Goal: Task Accomplishment & Management: Use online tool/utility

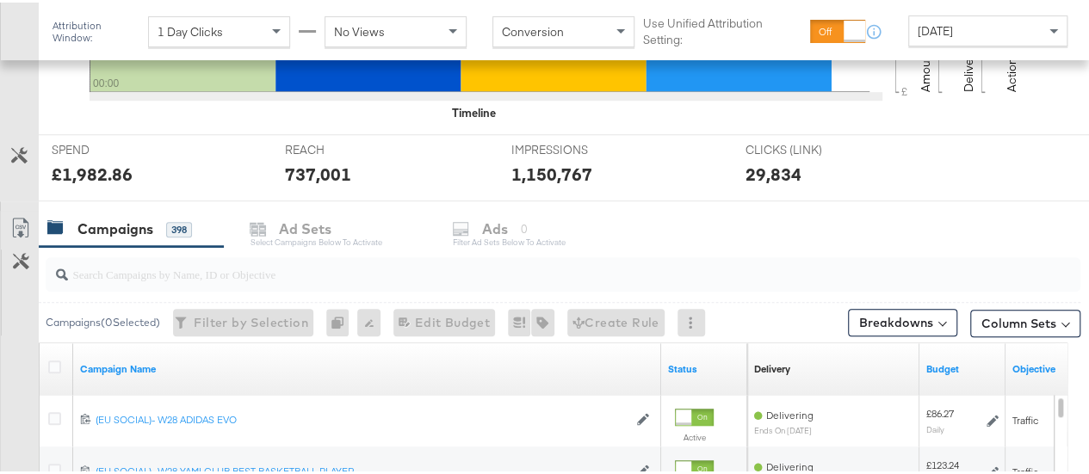
scroll to position [582, 0]
click at [306, 266] on input "search" at bounding box center [529, 264] width 922 height 34
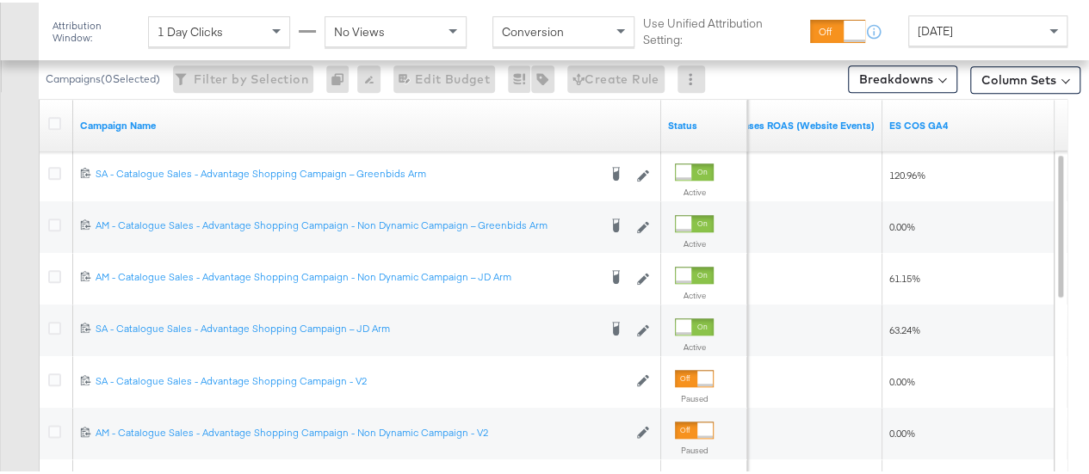
scroll to position [821, 0]
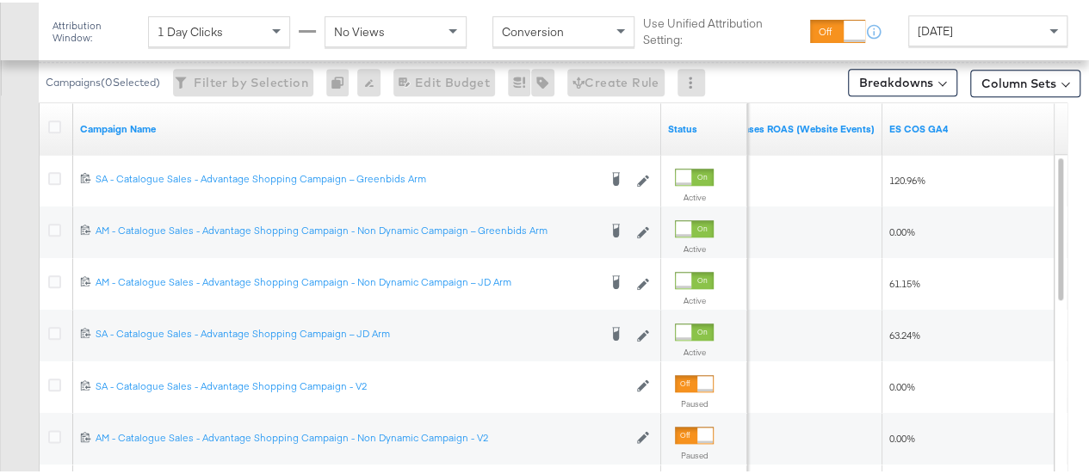
type input "advantage"
click at [984, 31] on div "[DATE]" at bounding box center [988, 28] width 158 height 29
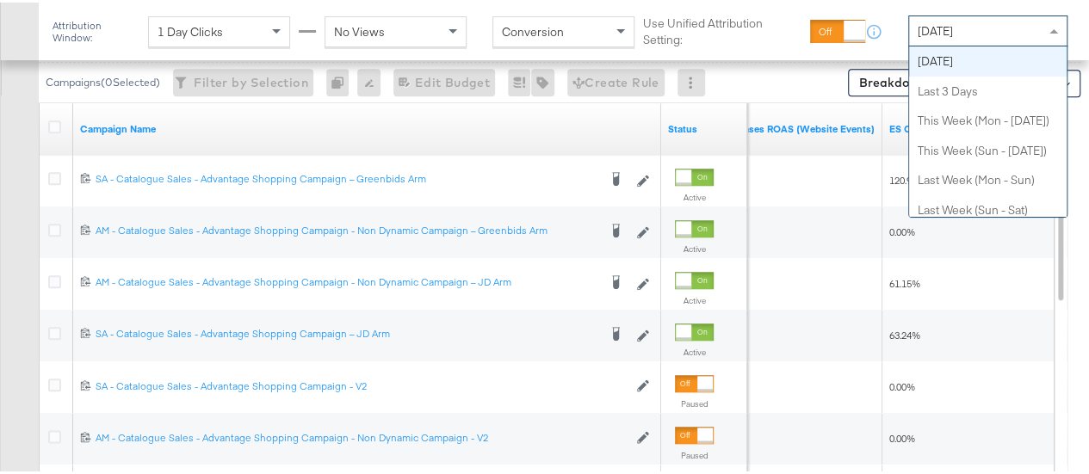
scroll to position [0, 0]
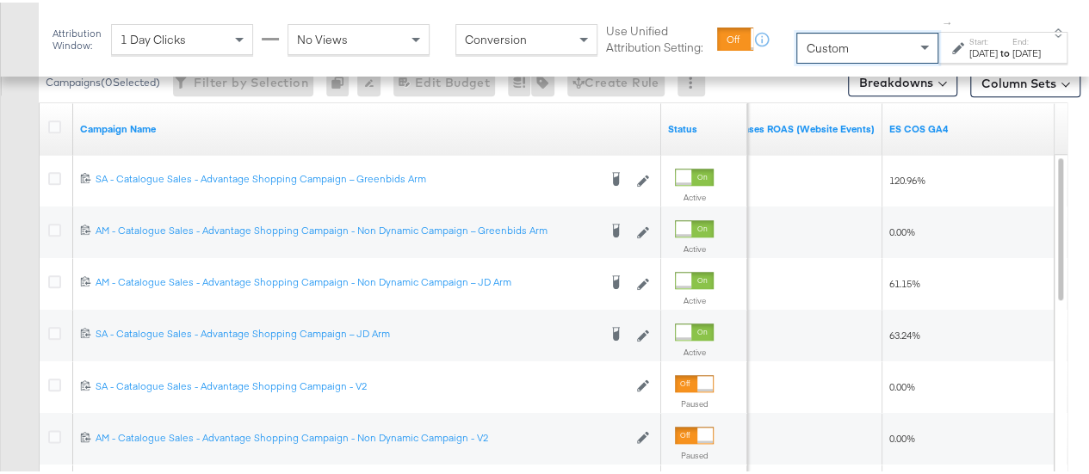
click at [969, 40] on label "Start:" at bounding box center [983, 39] width 28 height 11
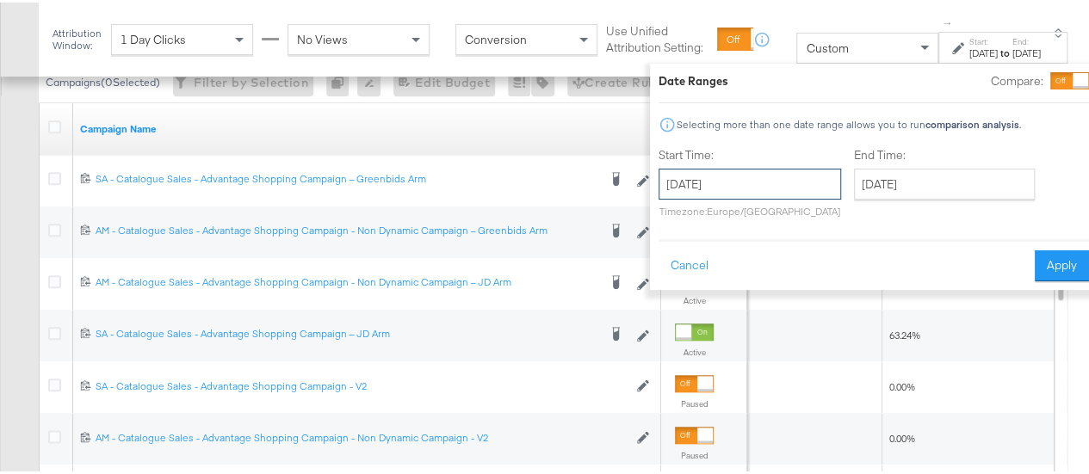
click at [706, 175] on input "[DATE]" at bounding box center [750, 181] width 183 height 31
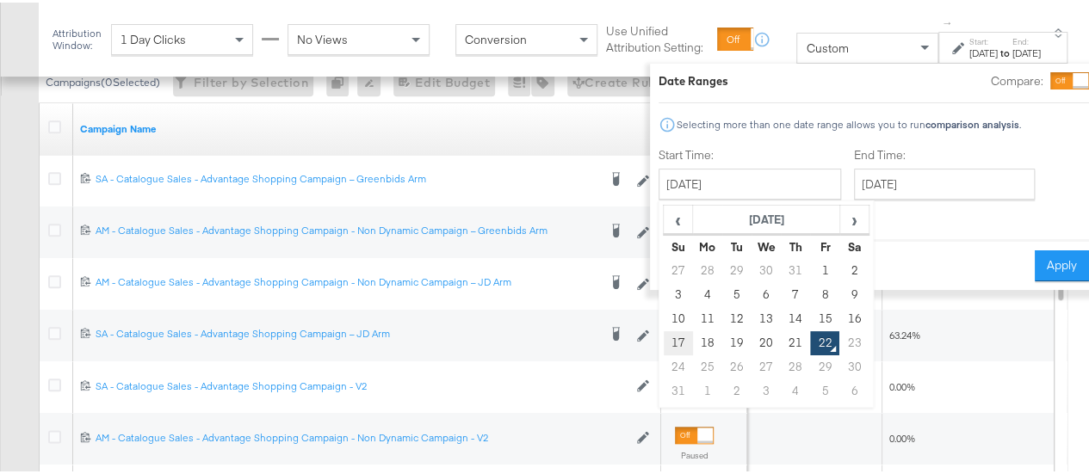
click at [664, 337] on td "17" at bounding box center [678, 341] width 29 height 24
type input "[DATE]"
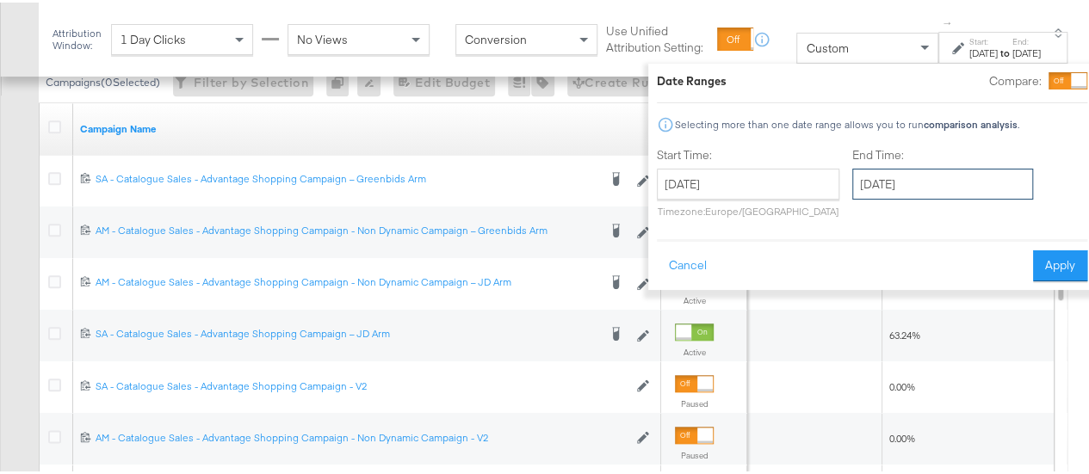
click at [923, 181] on input "[DATE]" at bounding box center [942, 181] width 181 height 31
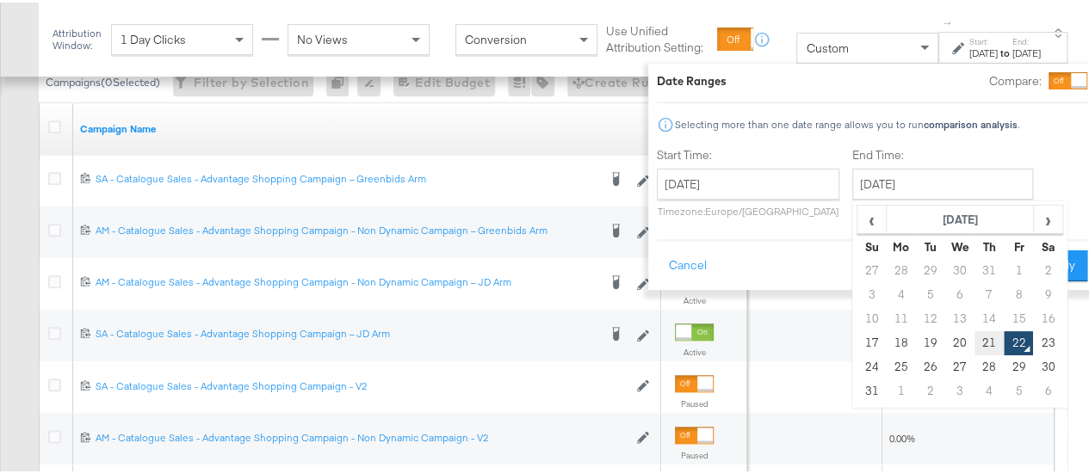
click at [975, 345] on td "21" at bounding box center [989, 341] width 29 height 24
type input "[DATE]"
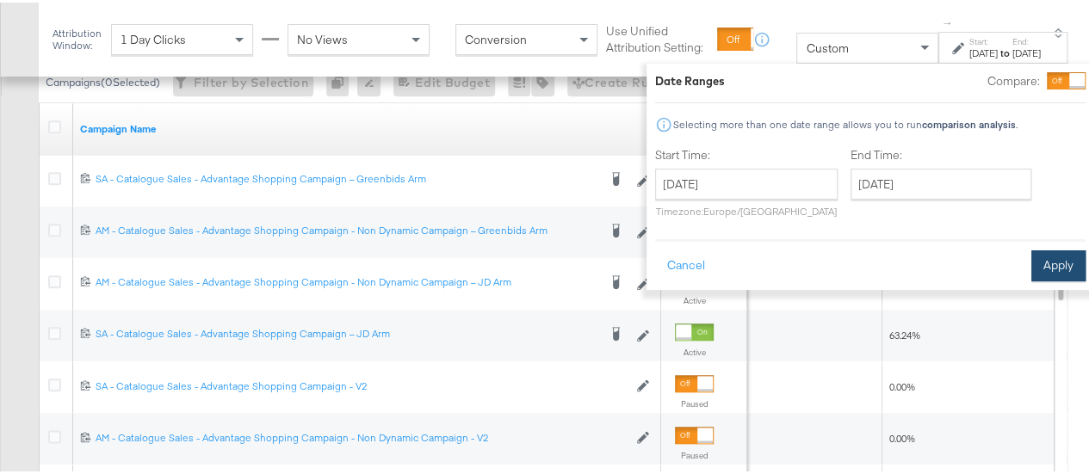
click at [1043, 258] on button "Apply" at bounding box center [1058, 263] width 54 height 31
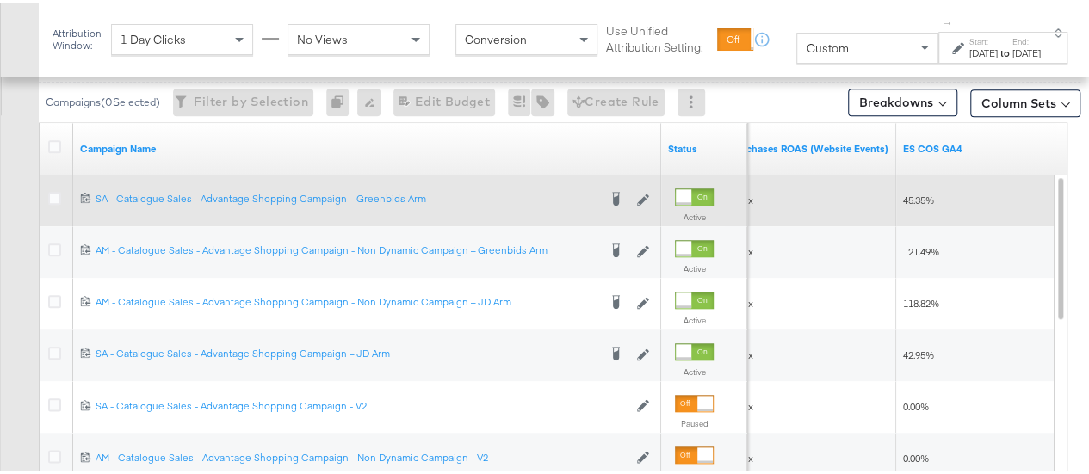
scroll to position [818, 0]
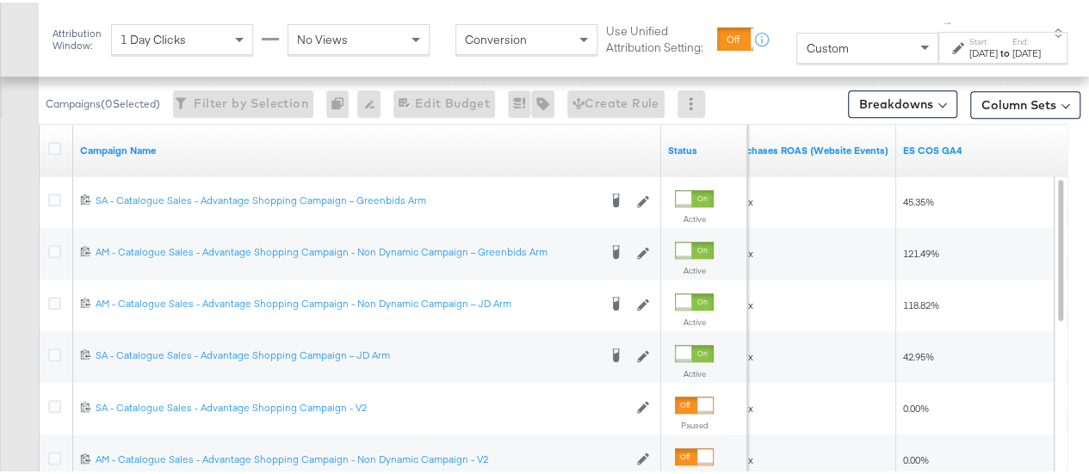
click at [812, 51] on span "Custom" at bounding box center [827, 45] width 42 height 15
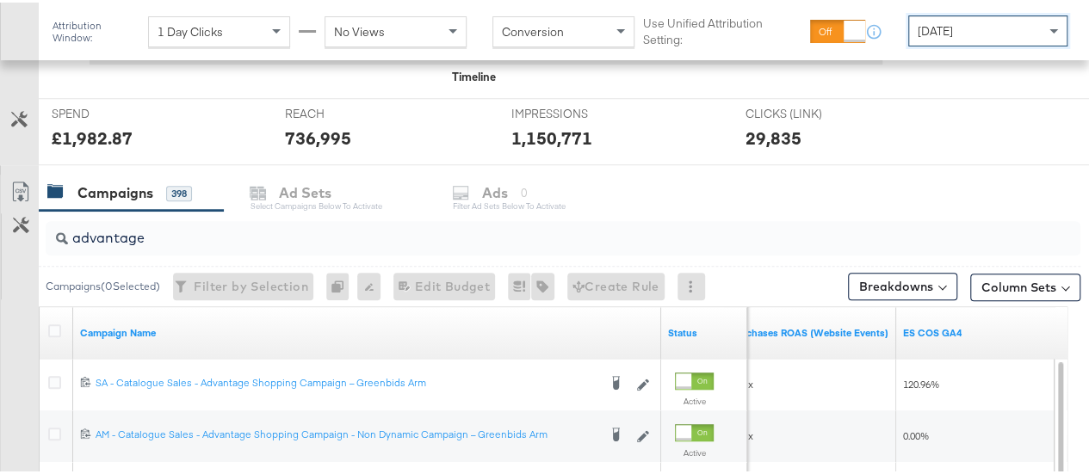
scroll to position [616, 0]
drag, startPoint x: 169, startPoint y: 239, endPoint x: 0, endPoint y: 225, distance: 169.4
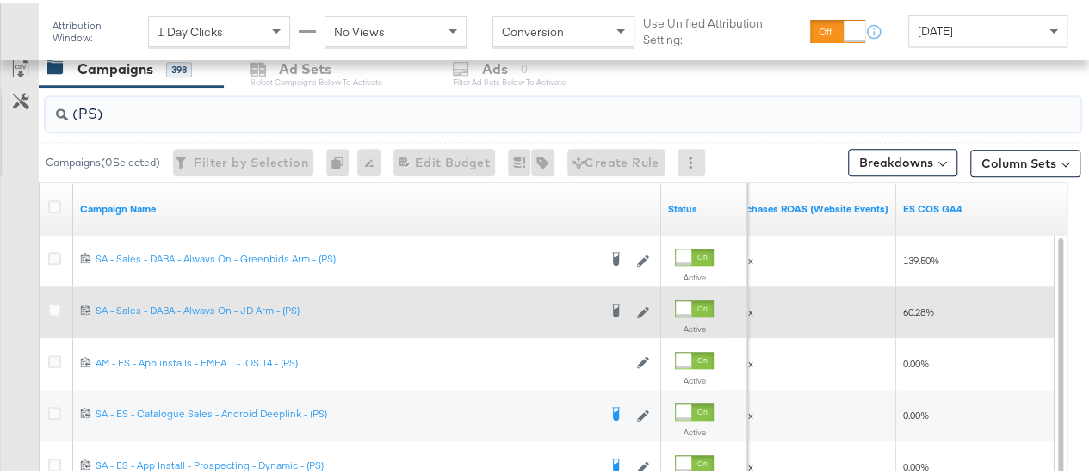
scroll to position [740, 0]
type input "(PS)"
click at [50, 302] on icon at bounding box center [54, 308] width 13 height 13
click at [0, 0] on input "checkbox" at bounding box center [0, 0] width 0 height 0
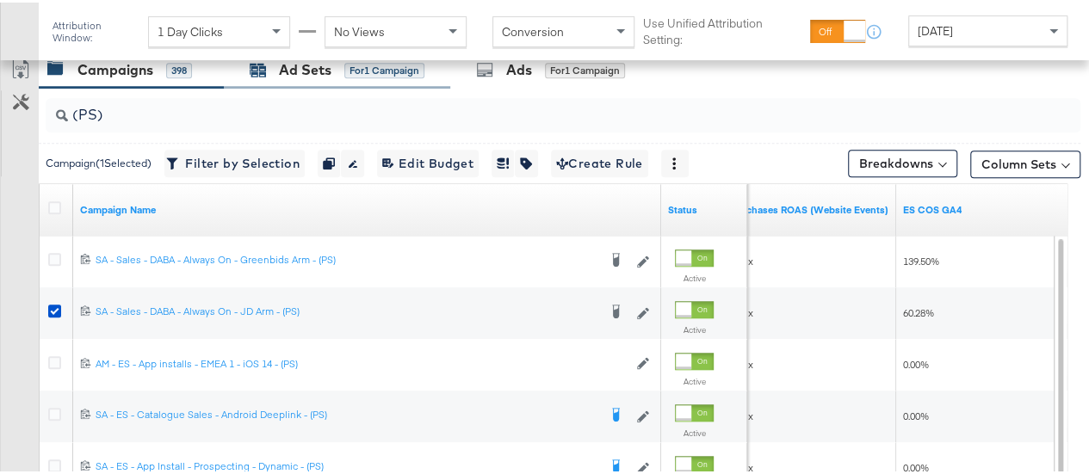
click at [294, 69] on div "Ad Sets" at bounding box center [305, 68] width 53 height 20
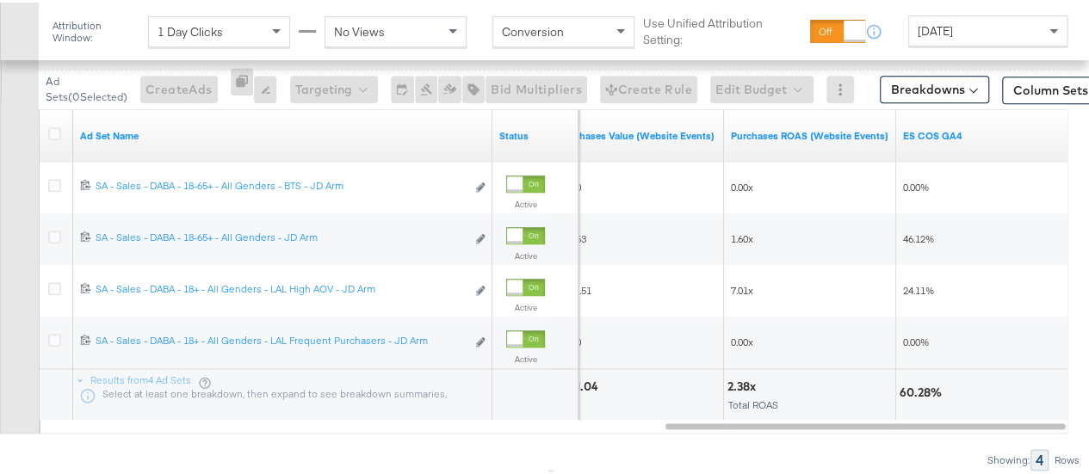
scroll to position [754, 0]
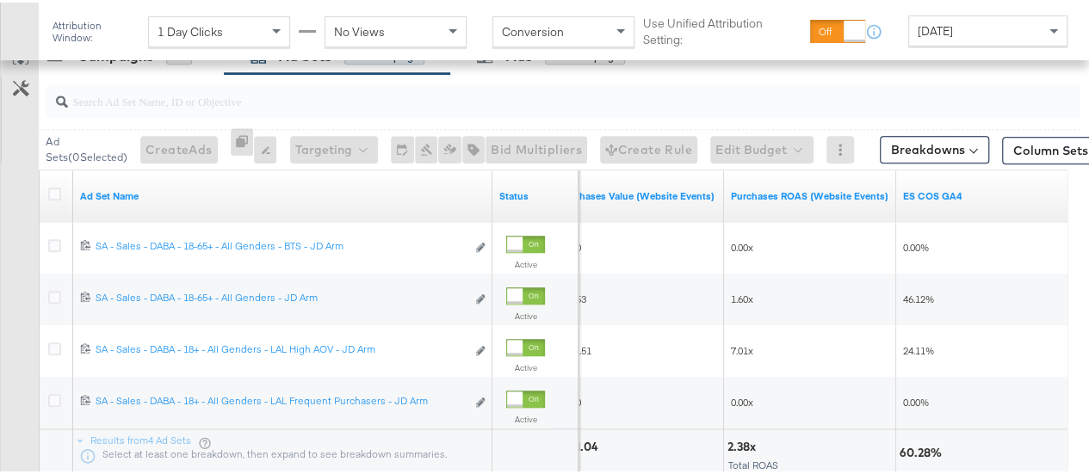
click at [940, 46] on div "Attribution Window: 1 Day Clicks No Views Conversion Use Unified Attribution Se…" at bounding box center [564, 29] width 1050 height 58
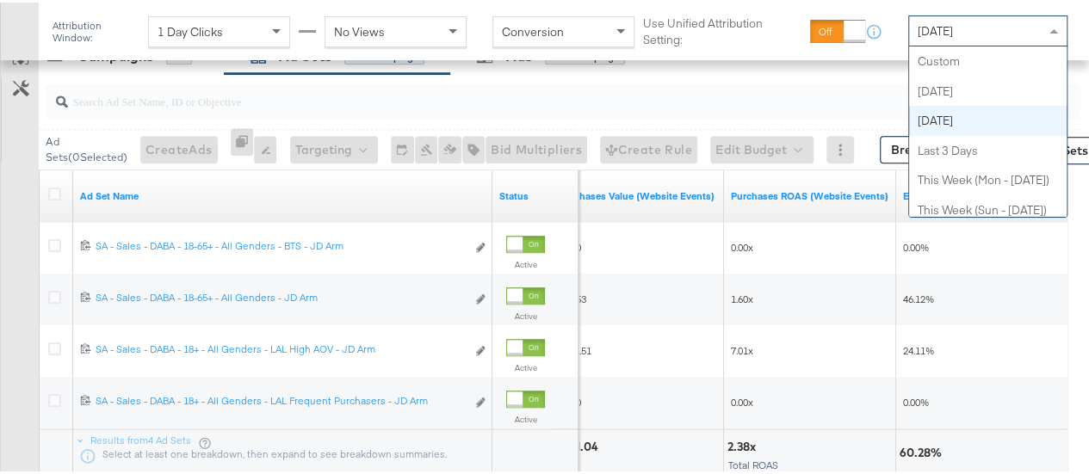
click at [937, 34] on span "[DATE]" at bounding box center [935, 28] width 35 height 15
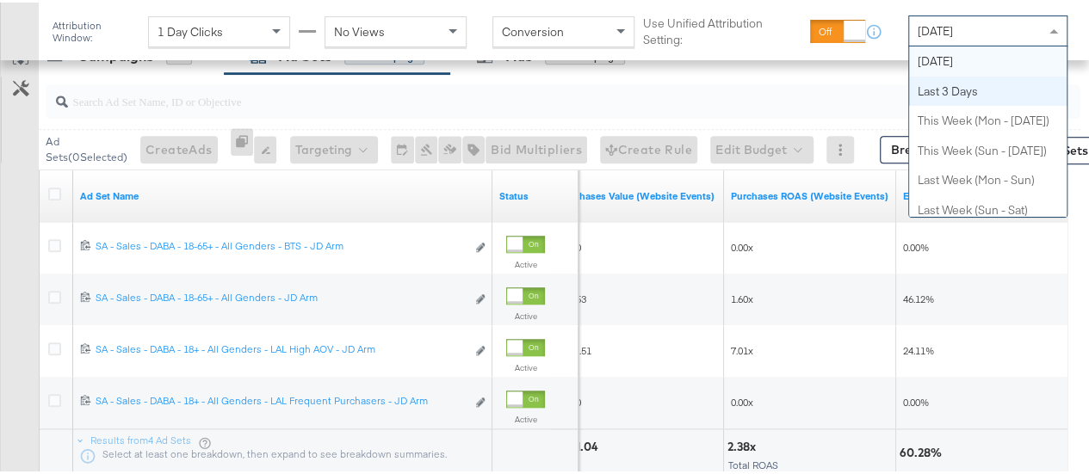
scroll to position [0, 0]
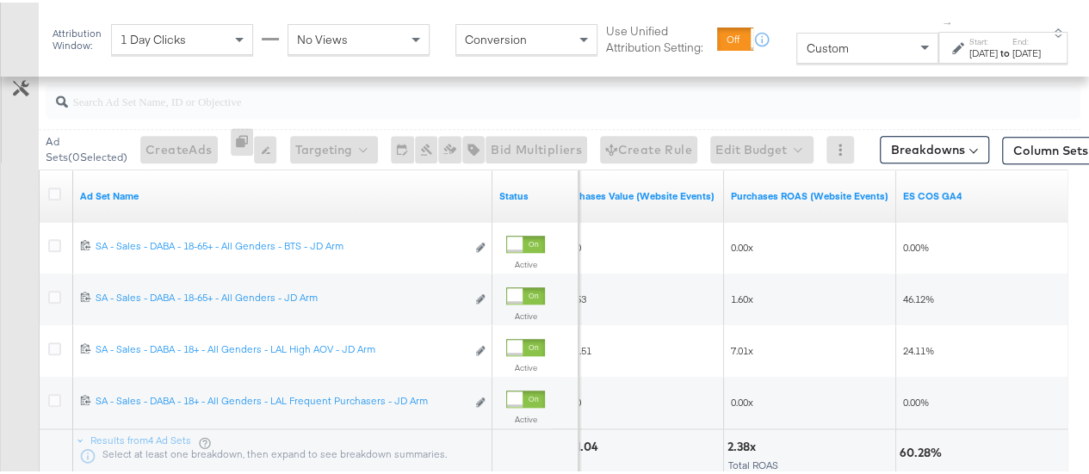
click at [977, 39] on label "Start:" at bounding box center [983, 39] width 28 height 11
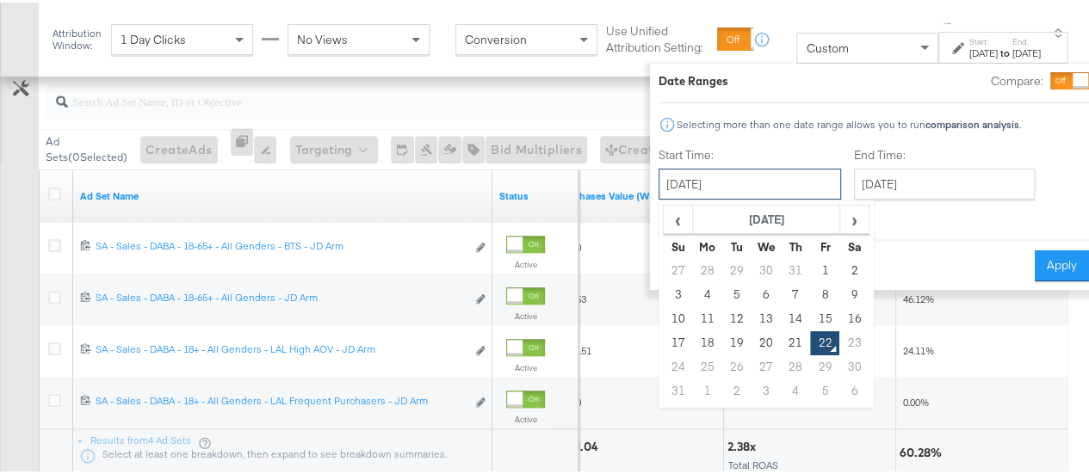
click at [724, 183] on input "[DATE]" at bounding box center [750, 181] width 183 height 31
click at [664, 340] on td "17" at bounding box center [678, 341] width 29 height 24
type input "[DATE]"
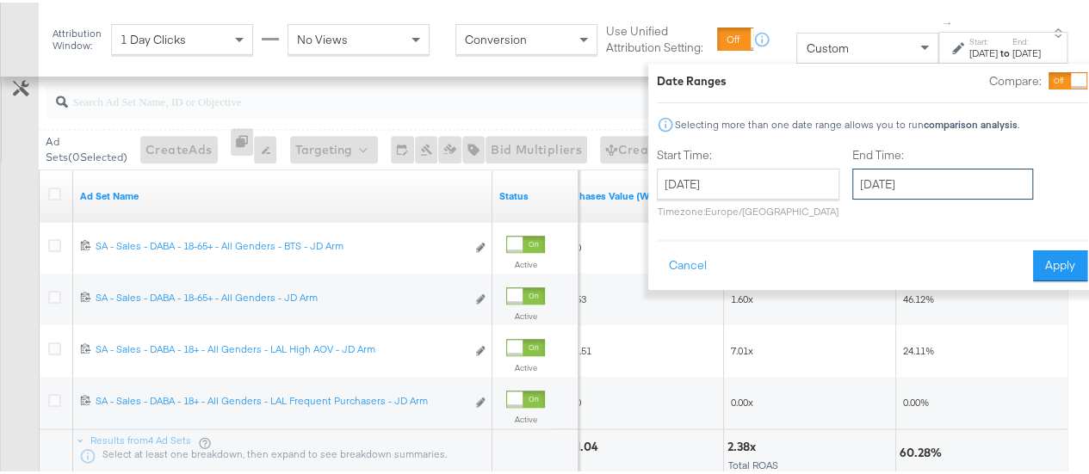
click at [899, 176] on input "[DATE]" at bounding box center [942, 181] width 181 height 31
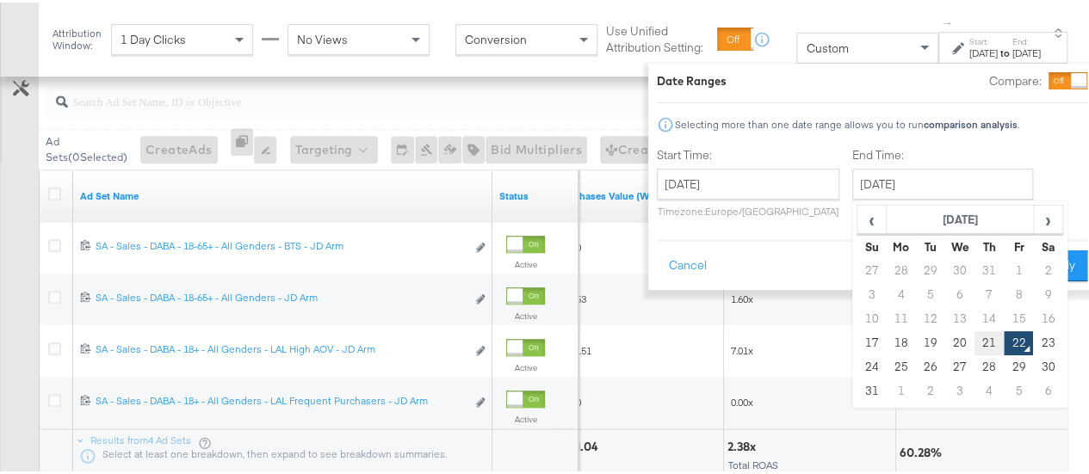
click at [975, 337] on td "21" at bounding box center [989, 341] width 29 height 24
type input "[DATE]"
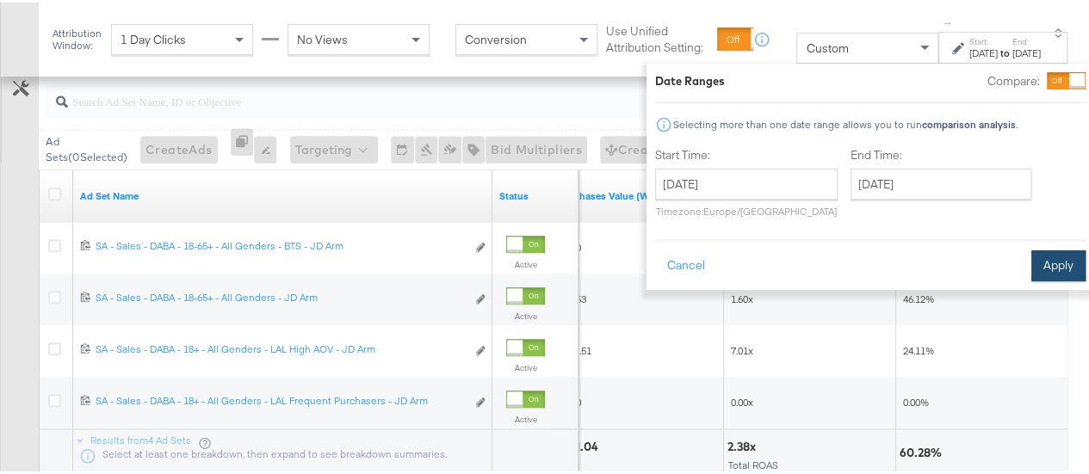
click at [1031, 257] on button "Apply" at bounding box center [1058, 263] width 54 height 31
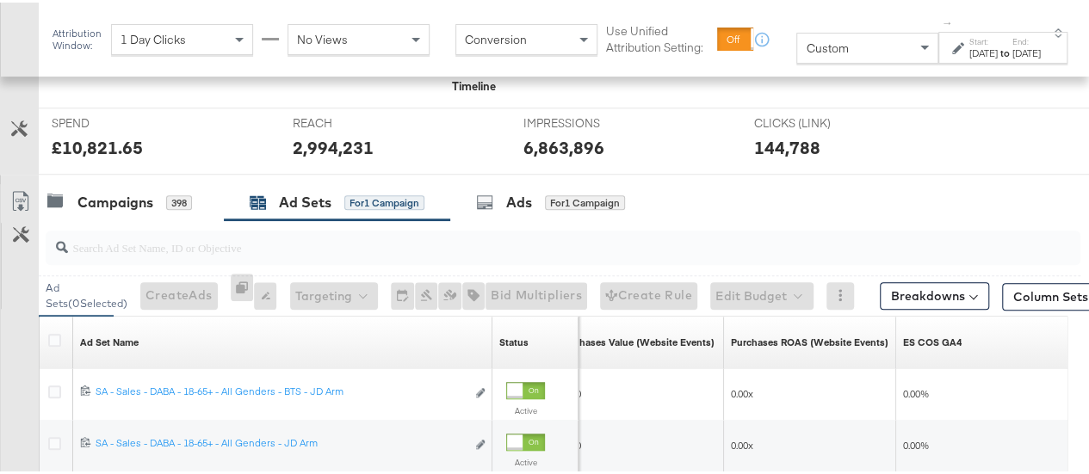
scroll to position [772, 0]
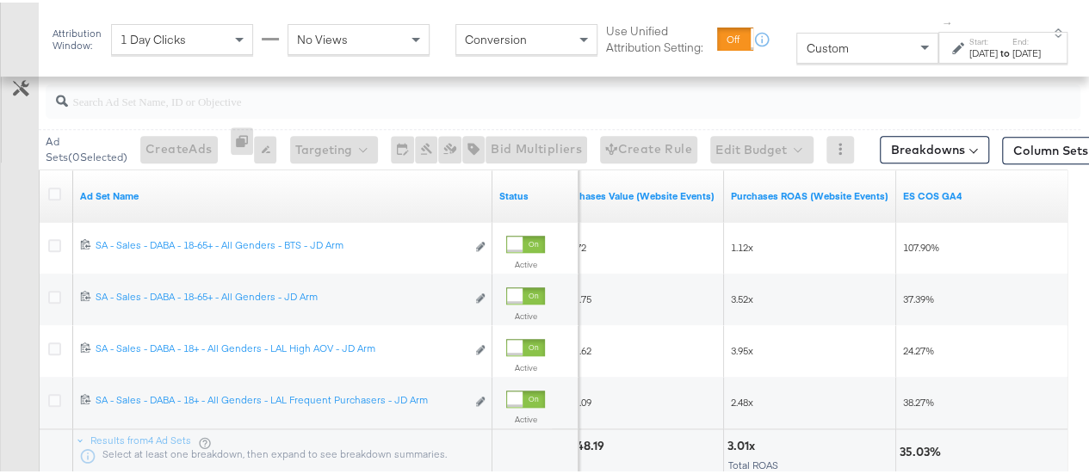
click at [878, 43] on div "Custom" at bounding box center [867, 45] width 140 height 29
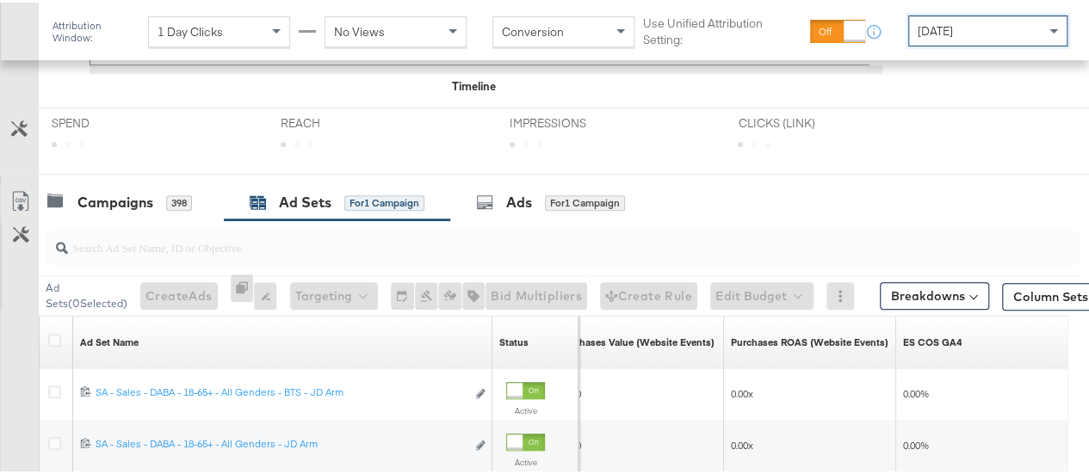
scroll to position [754, 0]
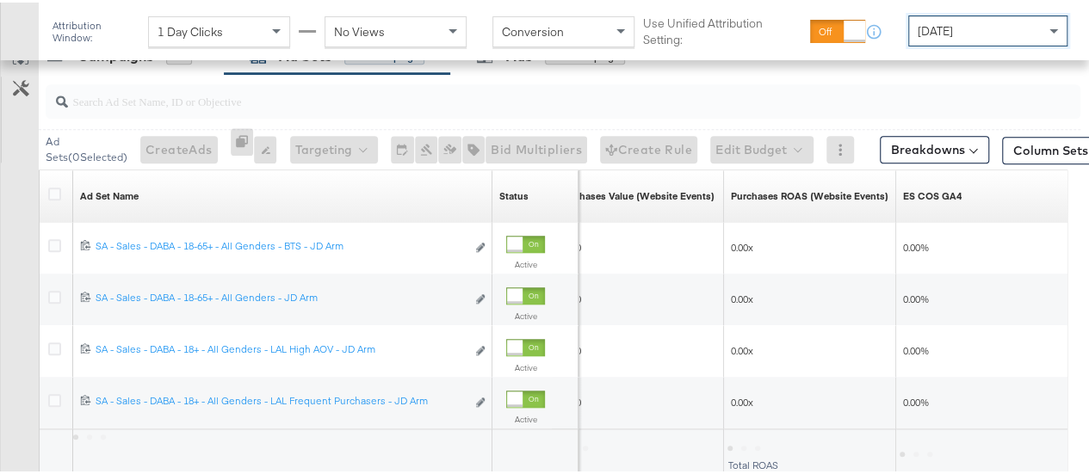
click at [119, 101] on input "search" at bounding box center [529, 92] width 922 height 34
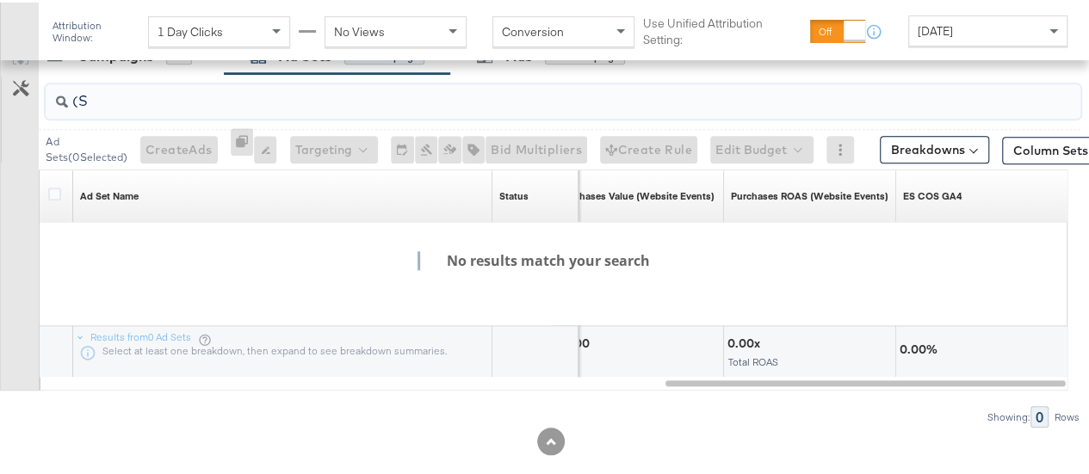
type input "("
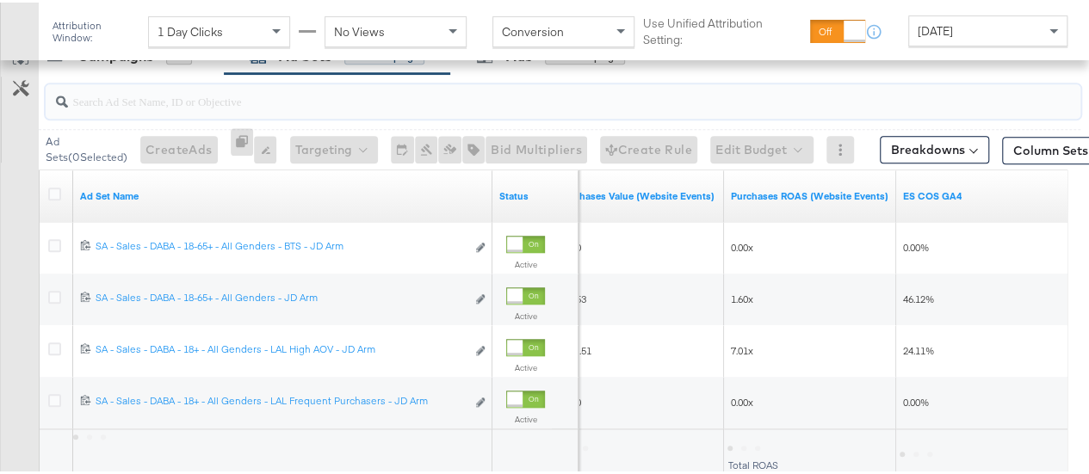
scroll to position [651, 0]
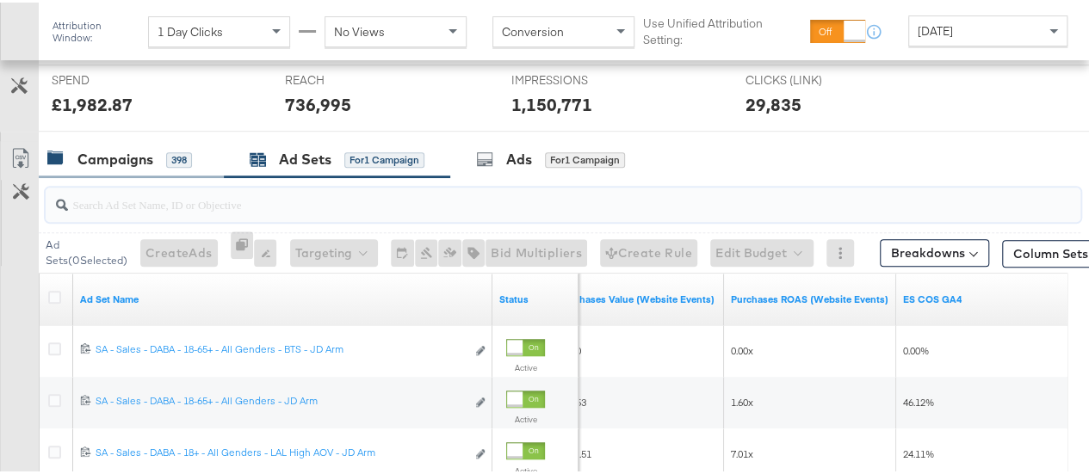
click at [111, 153] on div "Campaigns" at bounding box center [115, 157] width 76 height 20
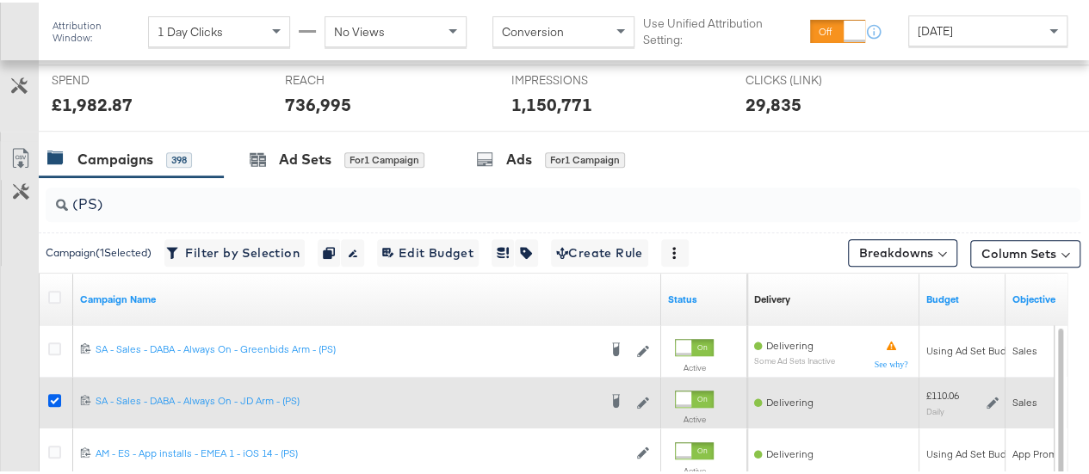
click at [55, 393] on icon at bounding box center [54, 398] width 13 height 13
click at [0, 0] on input "checkbox" at bounding box center [0, 0] width 0 height 0
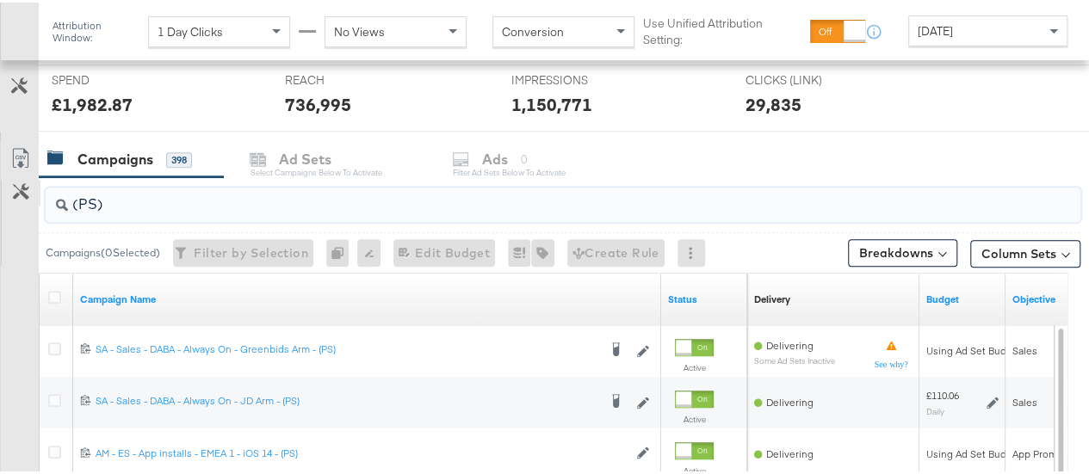
drag, startPoint x: 116, startPoint y: 204, endPoint x: 30, endPoint y: 195, distance: 86.6
click at [30, 195] on div "(PS) Campaigns ( 0 Selected) Filter by Selection Filter 0 campaigns 0 Rename 0 …" at bounding box center [540, 481] width 1080 height 612
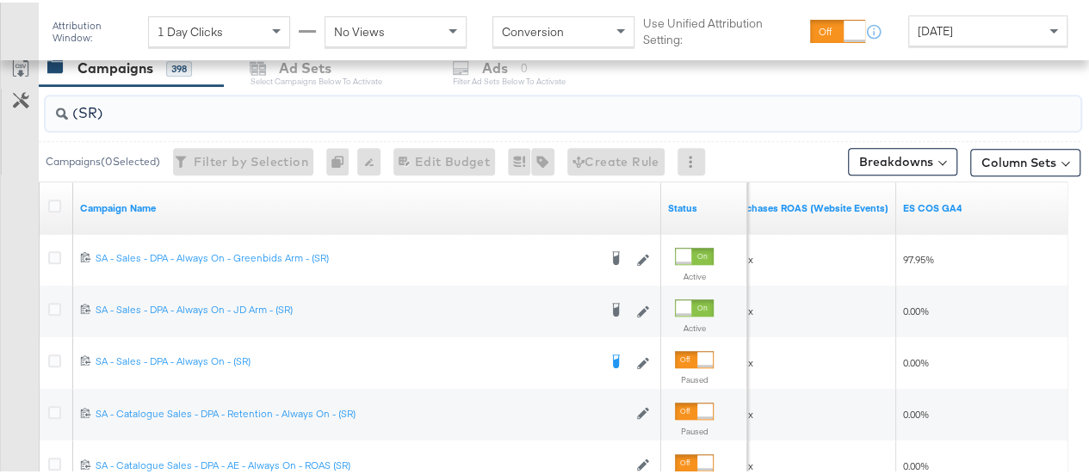
scroll to position [732, 0]
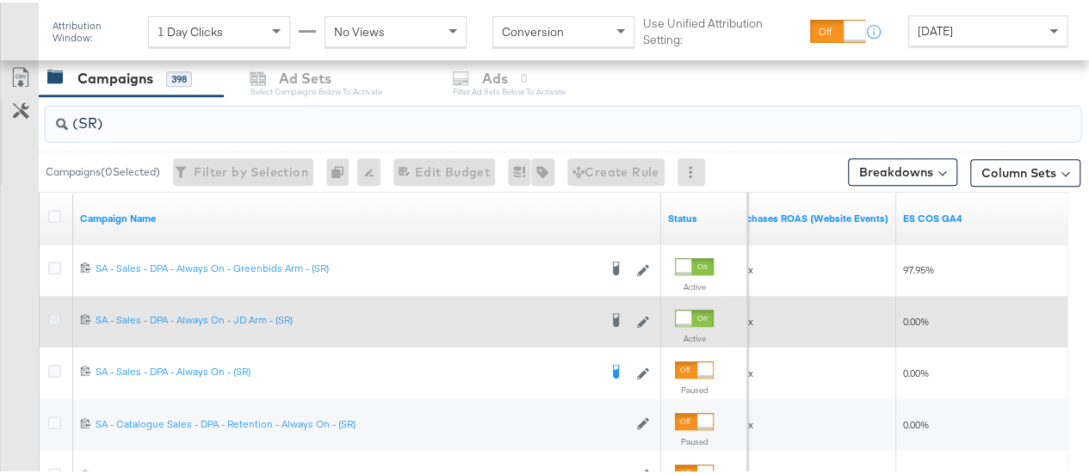
type input "(SR)"
click at [53, 313] on icon at bounding box center [54, 317] width 13 height 13
click at [0, 0] on input "checkbox" at bounding box center [0, 0] width 0 height 0
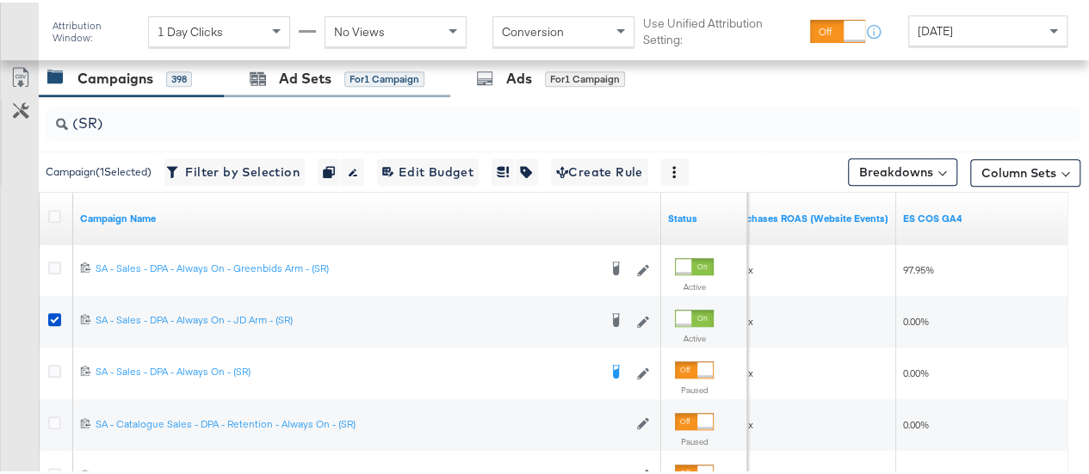
click at [288, 87] on div "Ad Sets for 1 Campaign" at bounding box center [337, 76] width 226 height 37
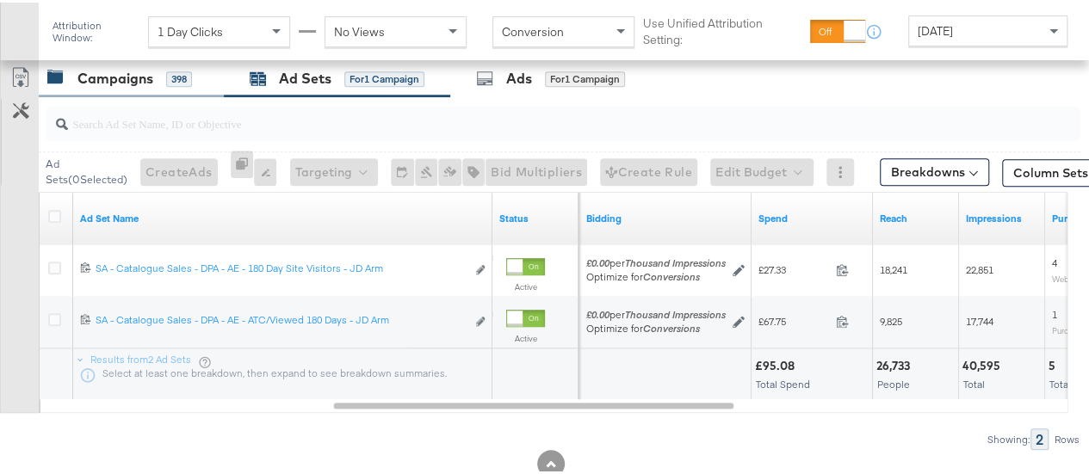
click at [107, 74] on div "Campaigns" at bounding box center [115, 76] width 76 height 20
